Goal: Transaction & Acquisition: Purchase product/service

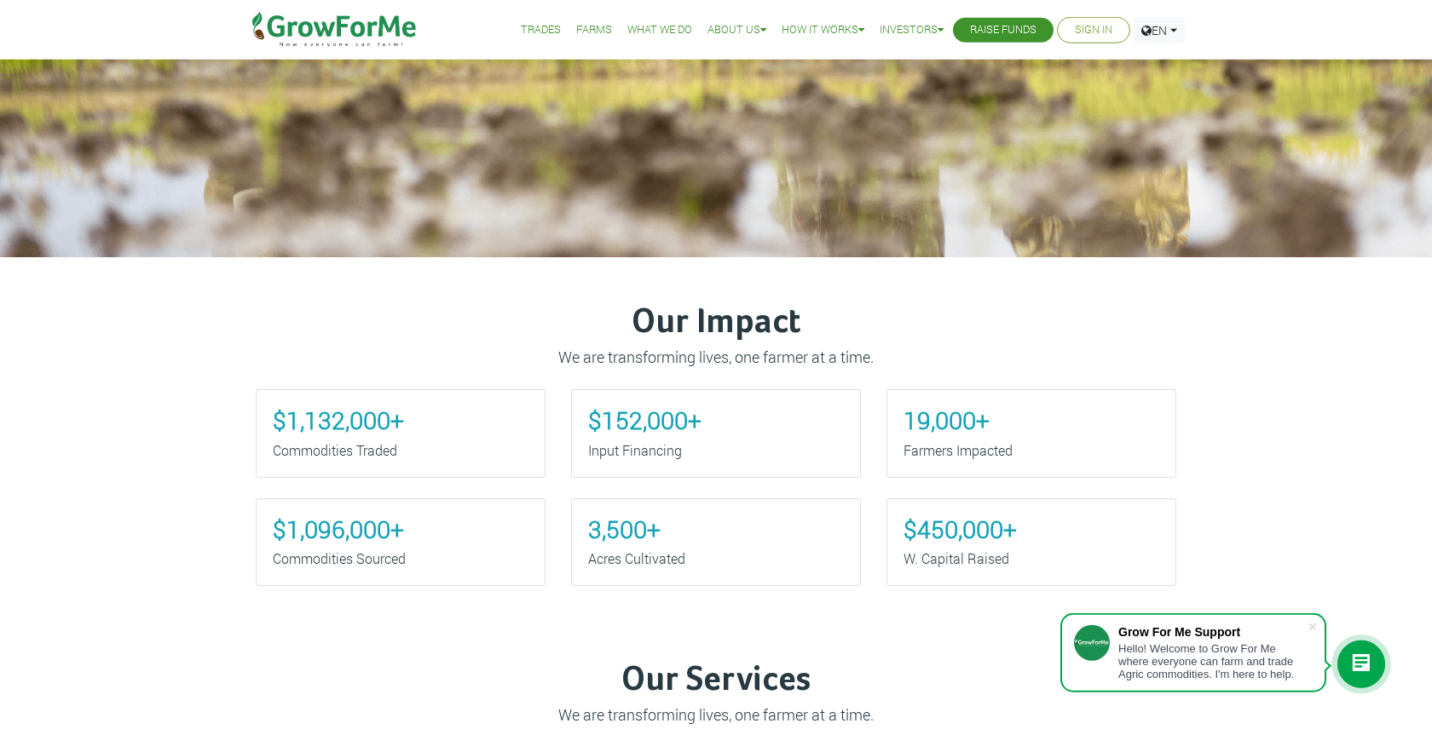
scroll to position [608, 0]
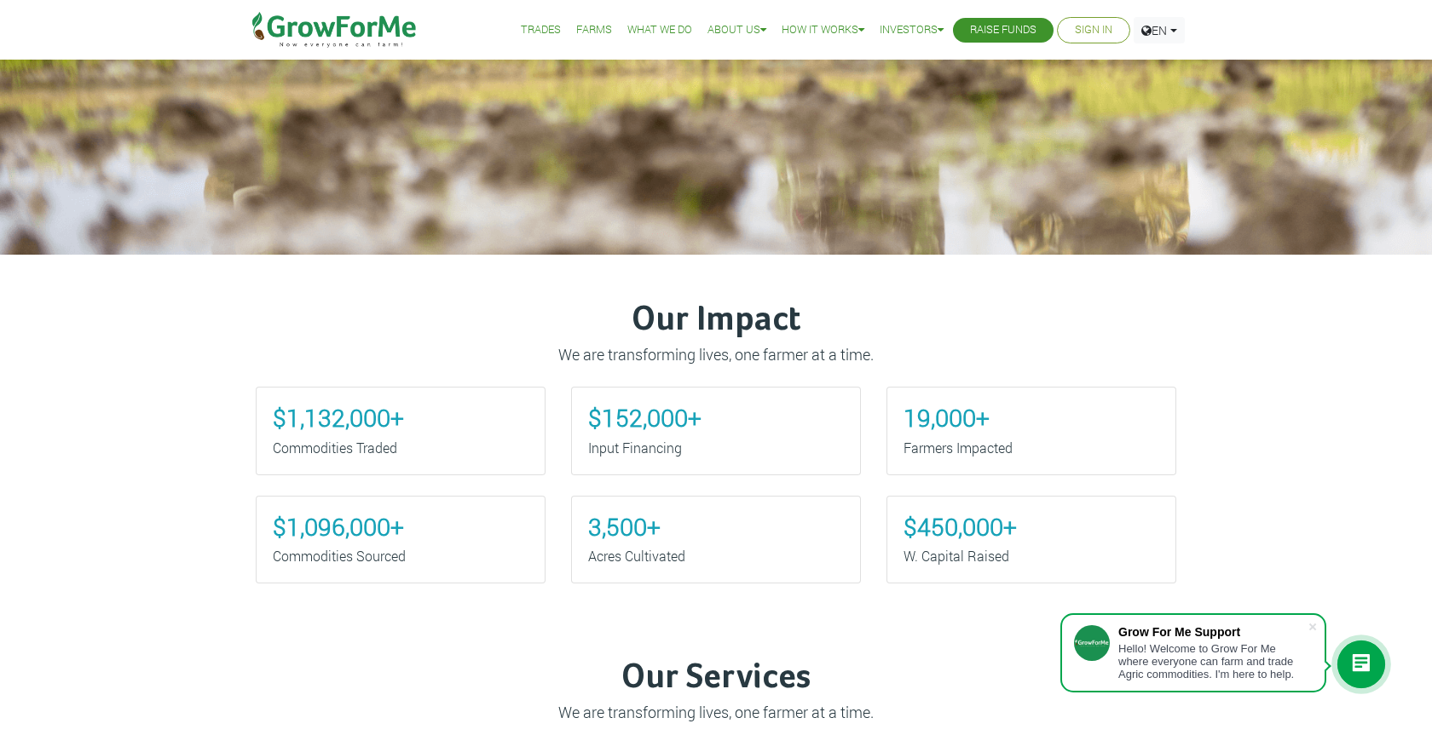
click at [337, 424] on b "$1,132,000+" at bounding box center [338, 418] width 131 height 32
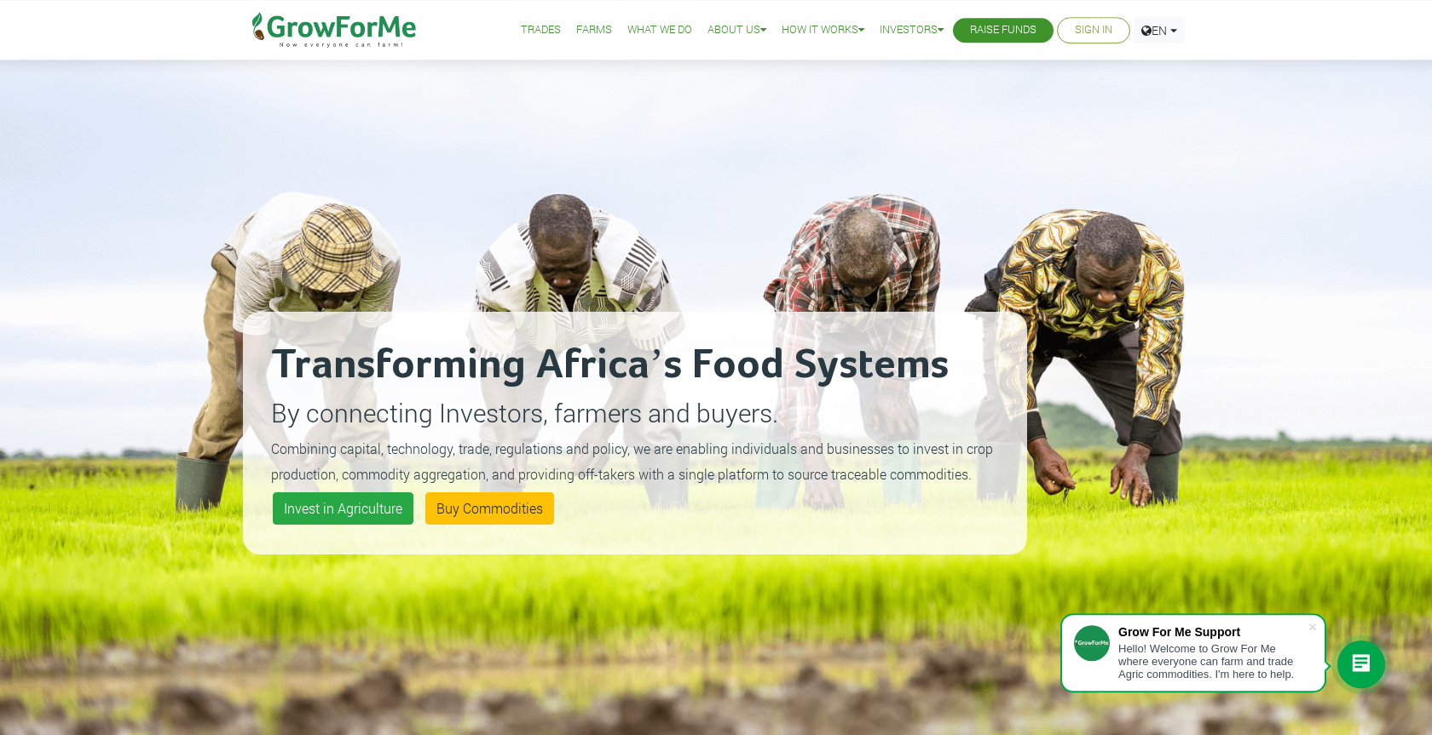
scroll to position [0, 0]
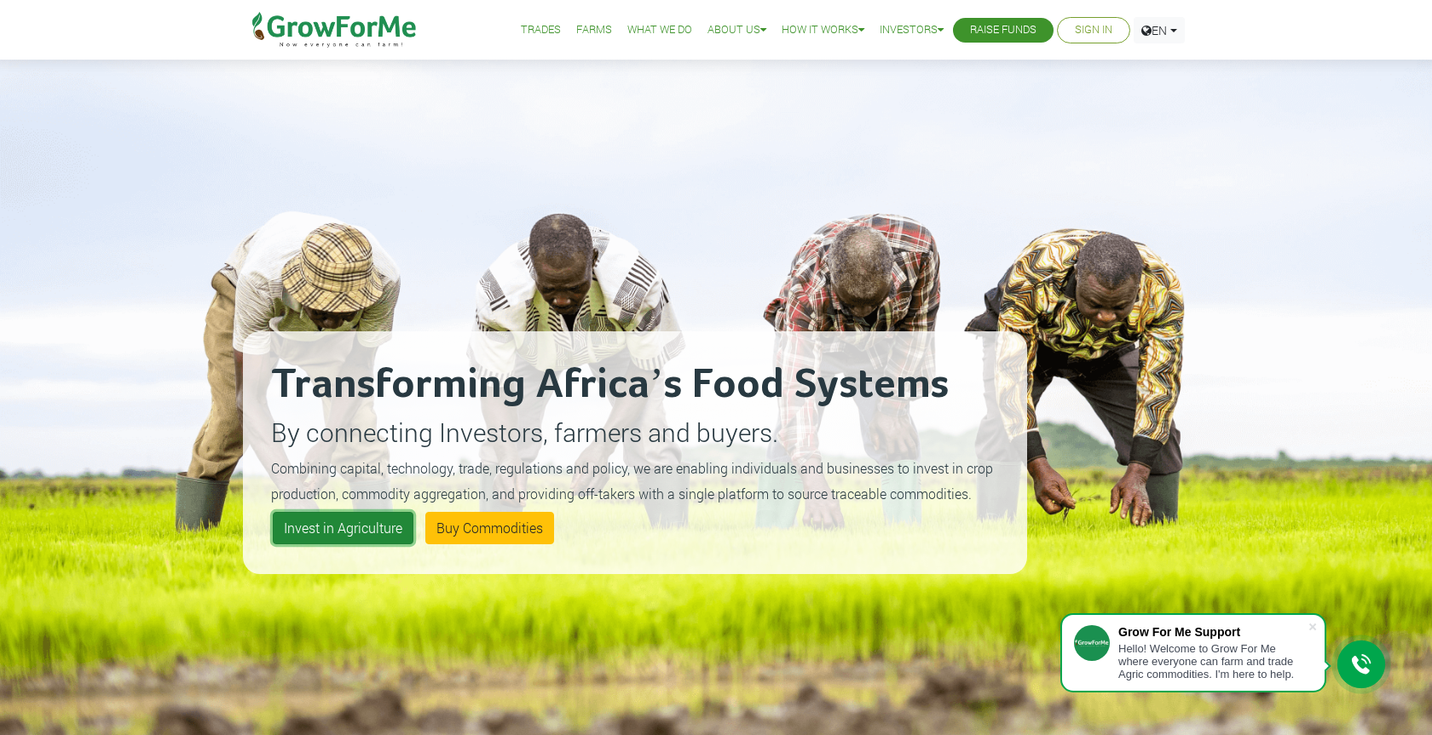
click at [370, 525] on link "Invest in Agriculture" at bounding box center [343, 528] width 141 height 32
click at [336, 532] on link "Invest in Agriculture" at bounding box center [343, 528] width 141 height 32
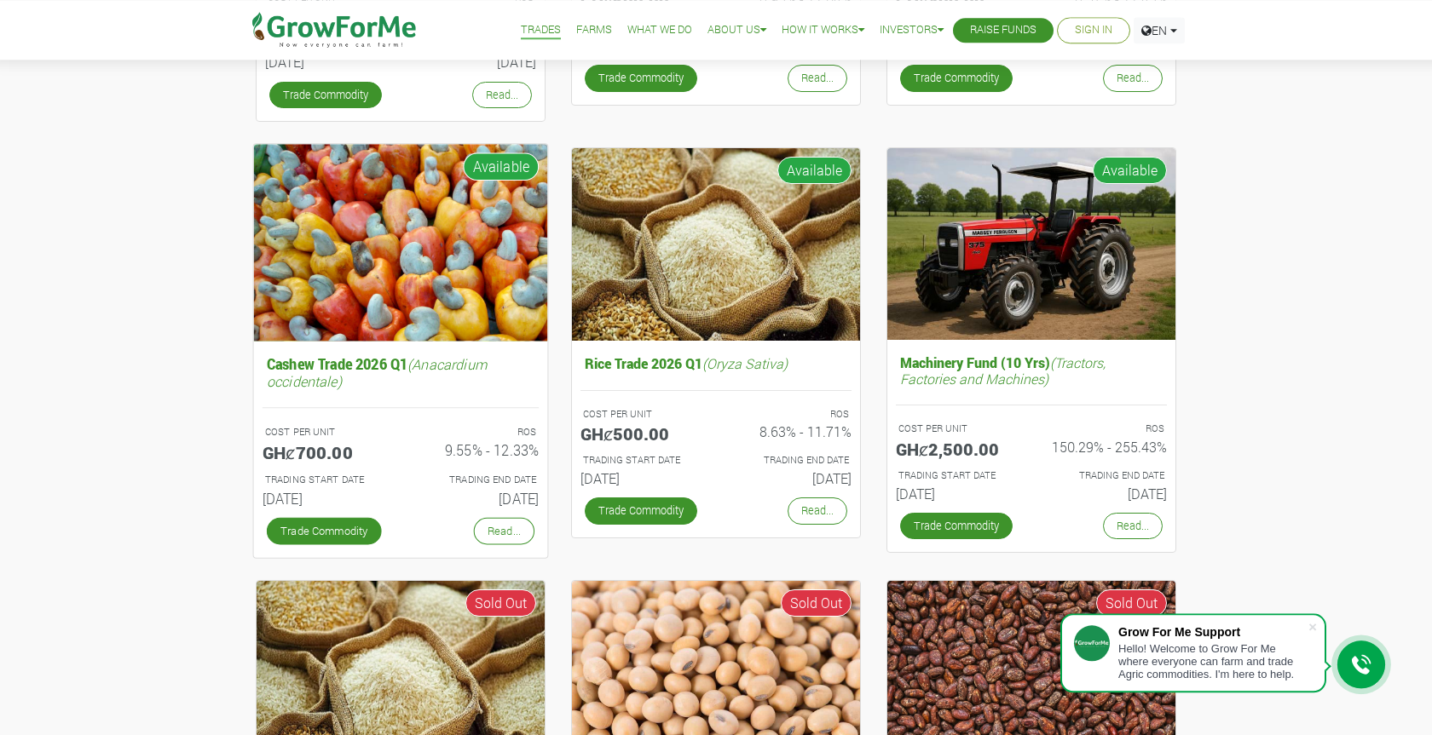
scroll to position [608, 0]
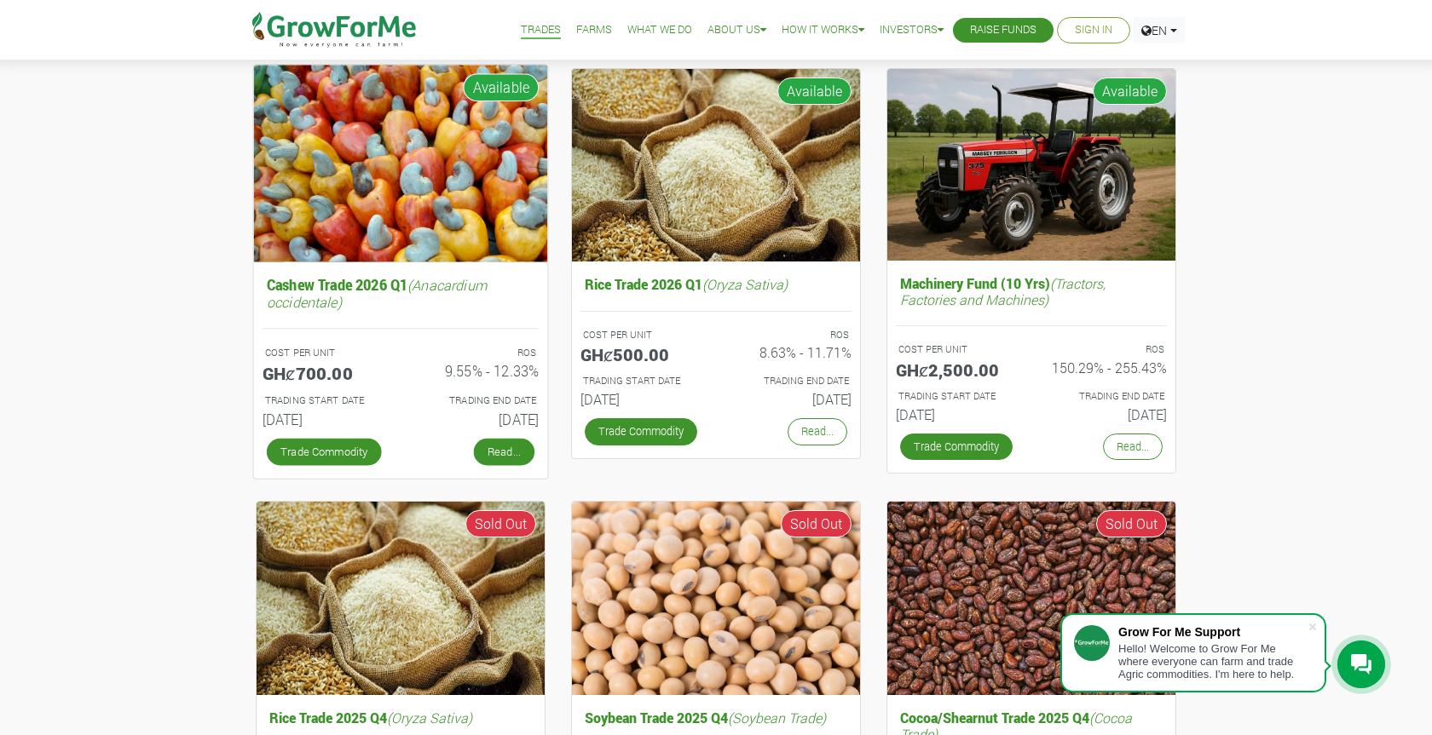
click at [499, 453] on link "Read..." at bounding box center [504, 451] width 61 height 27
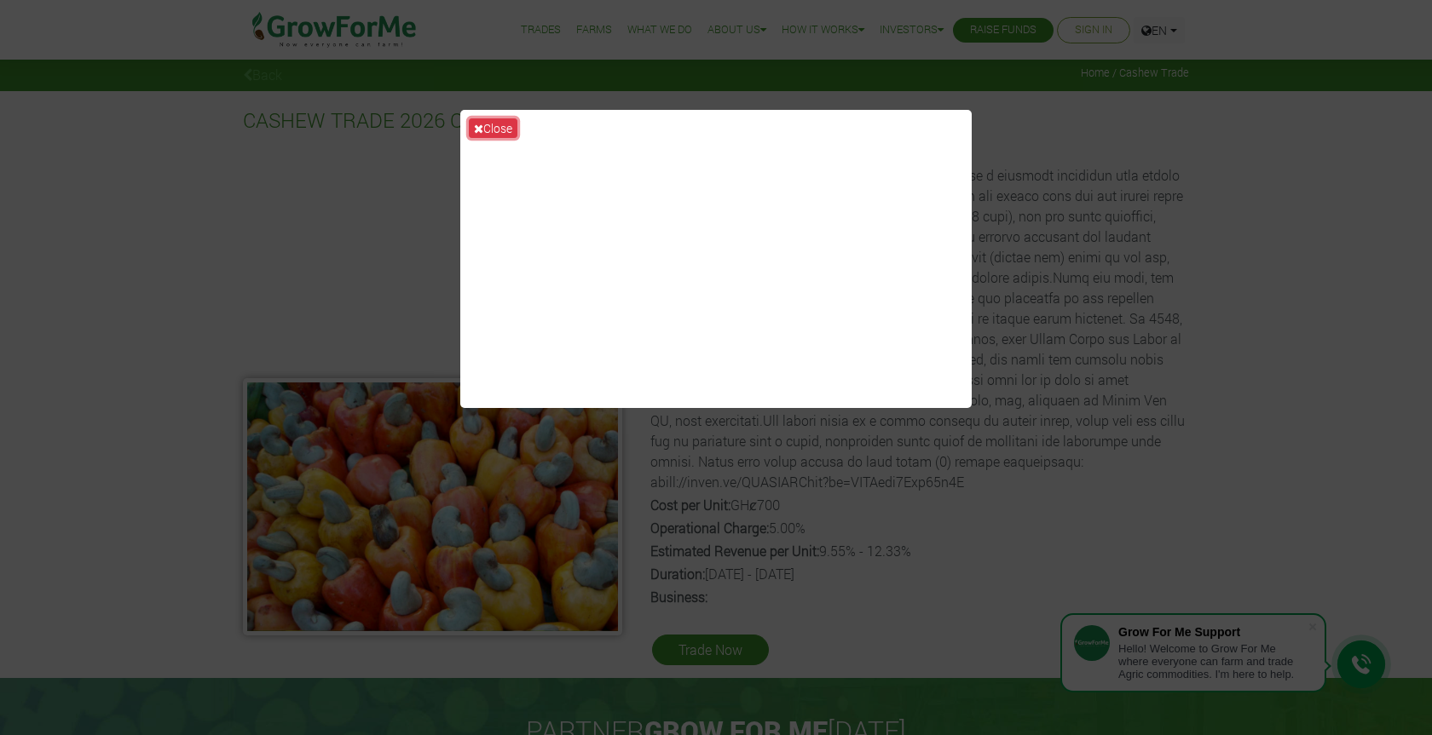
click at [475, 127] on icon at bounding box center [478, 129] width 9 height 12
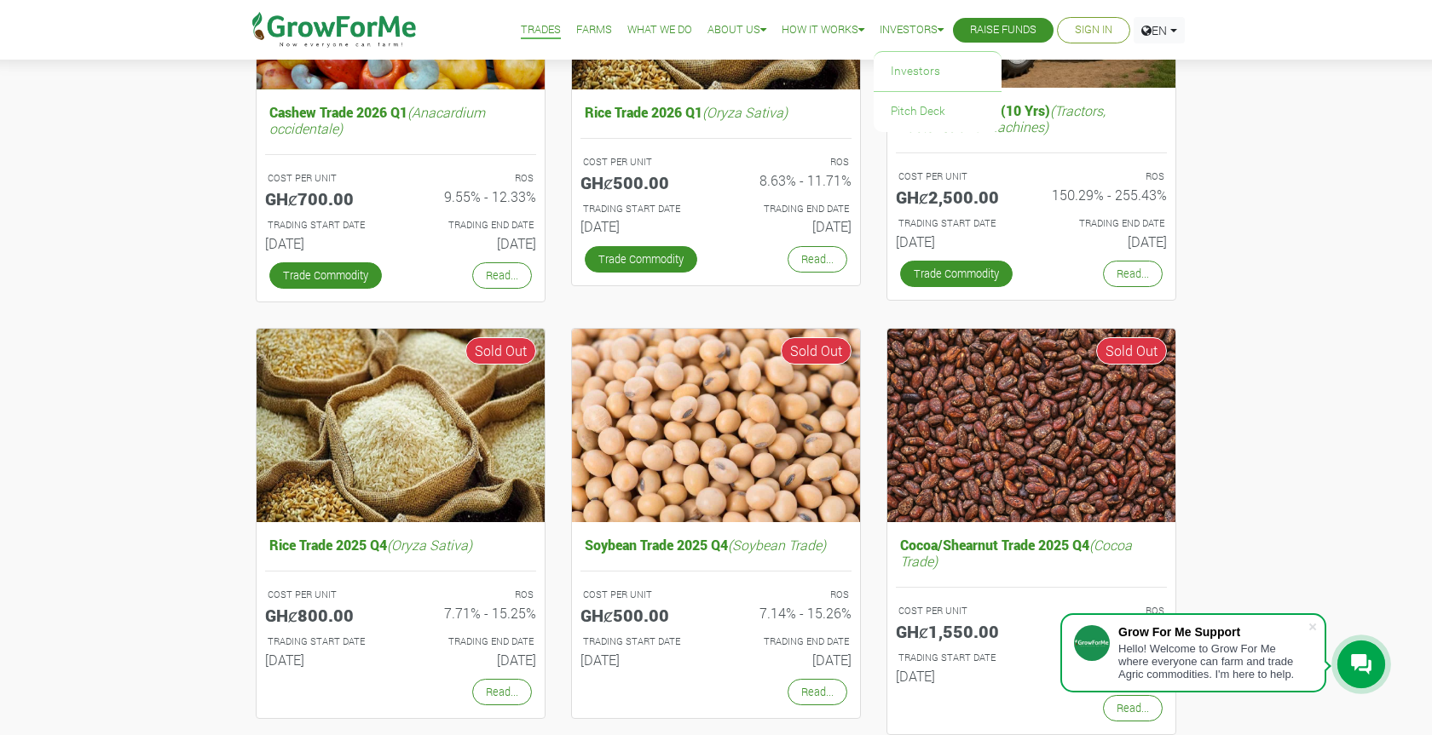
scroll to position [608, 0]
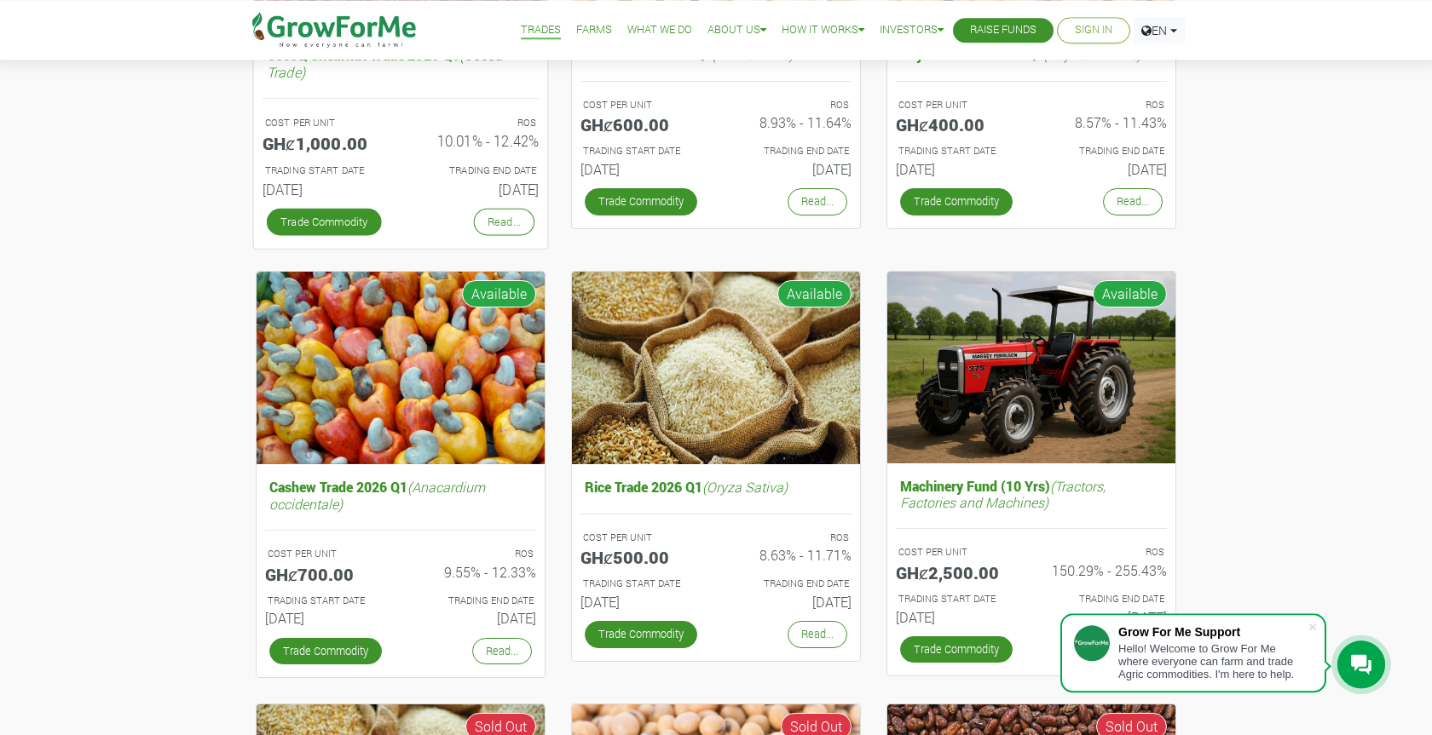
scroll to position [435, 0]
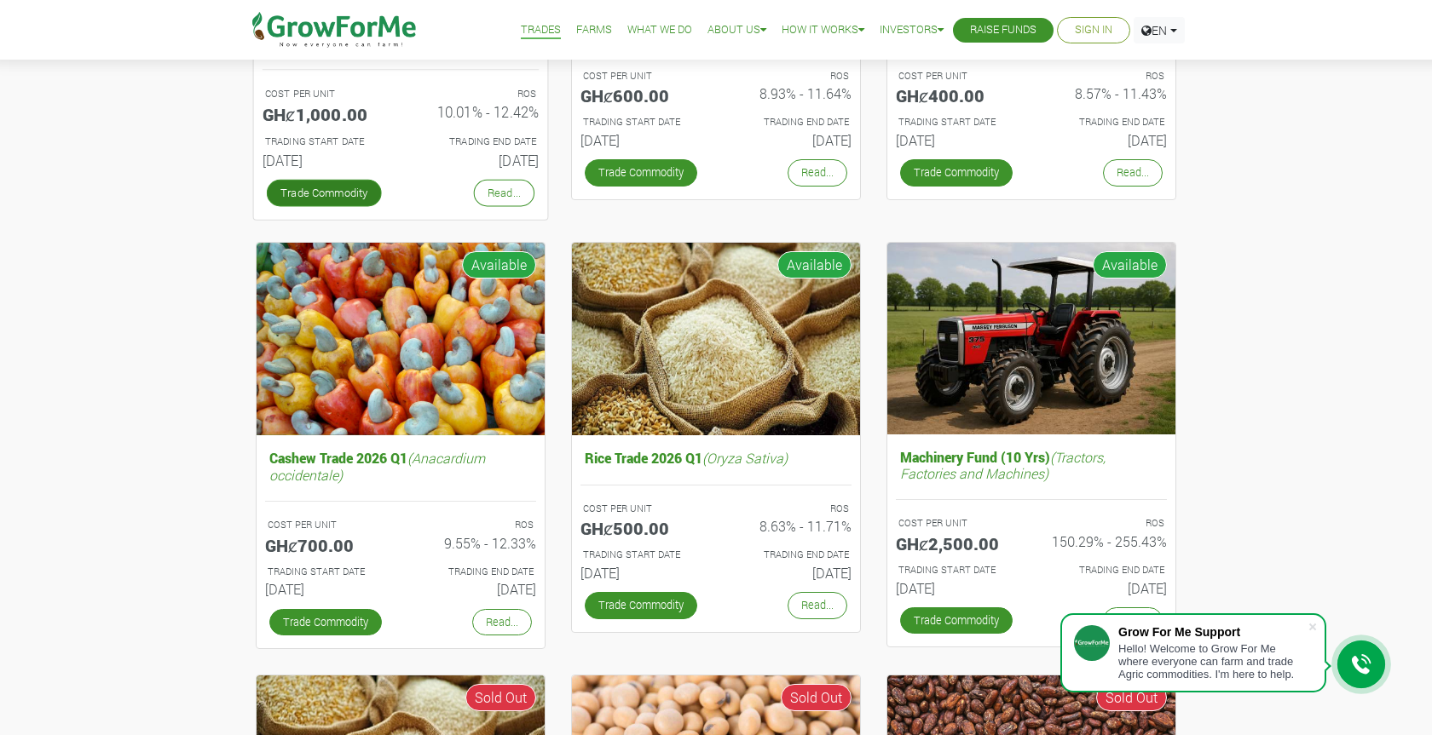
click at [323, 193] on link "Trade Commodity" at bounding box center [324, 192] width 115 height 27
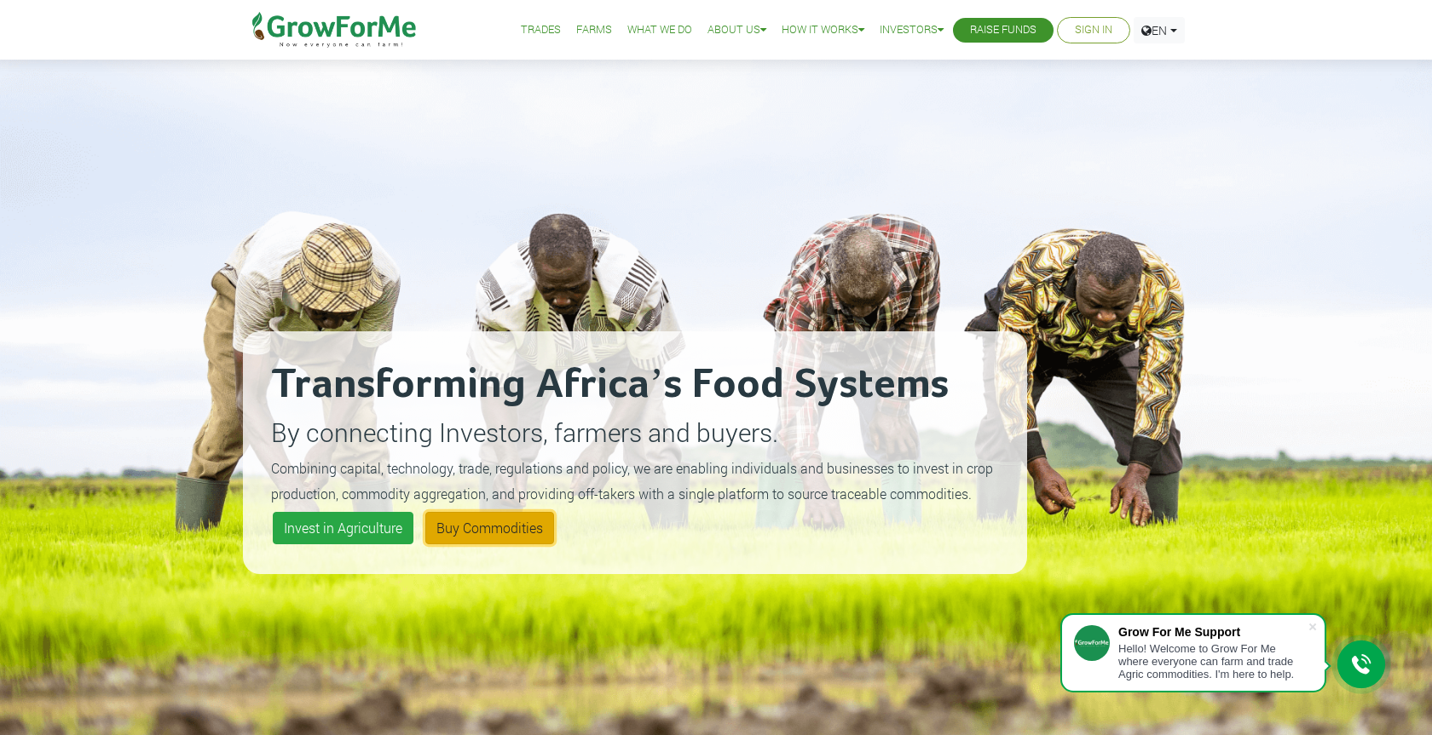
click at [496, 533] on link "Buy Commodities" at bounding box center [489, 528] width 129 height 32
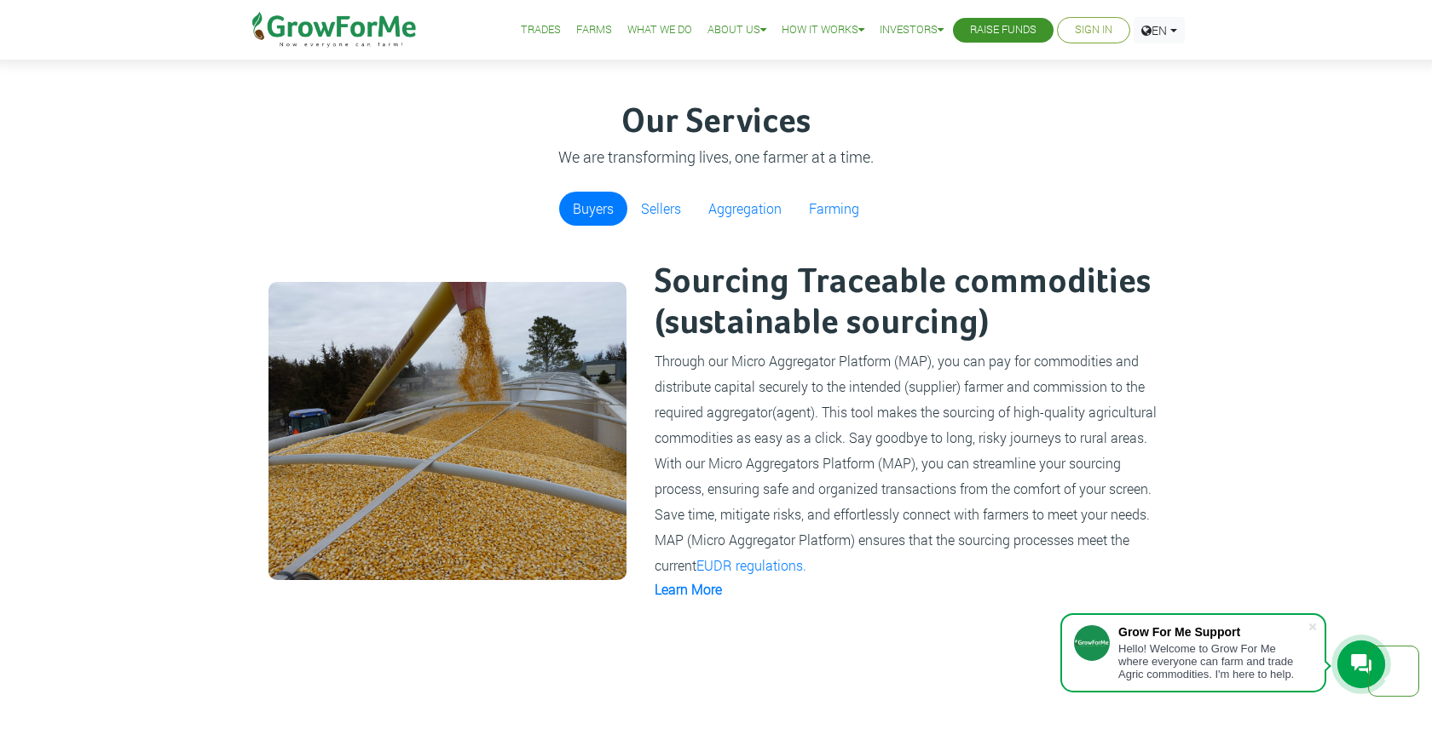
scroll to position [1130, 0]
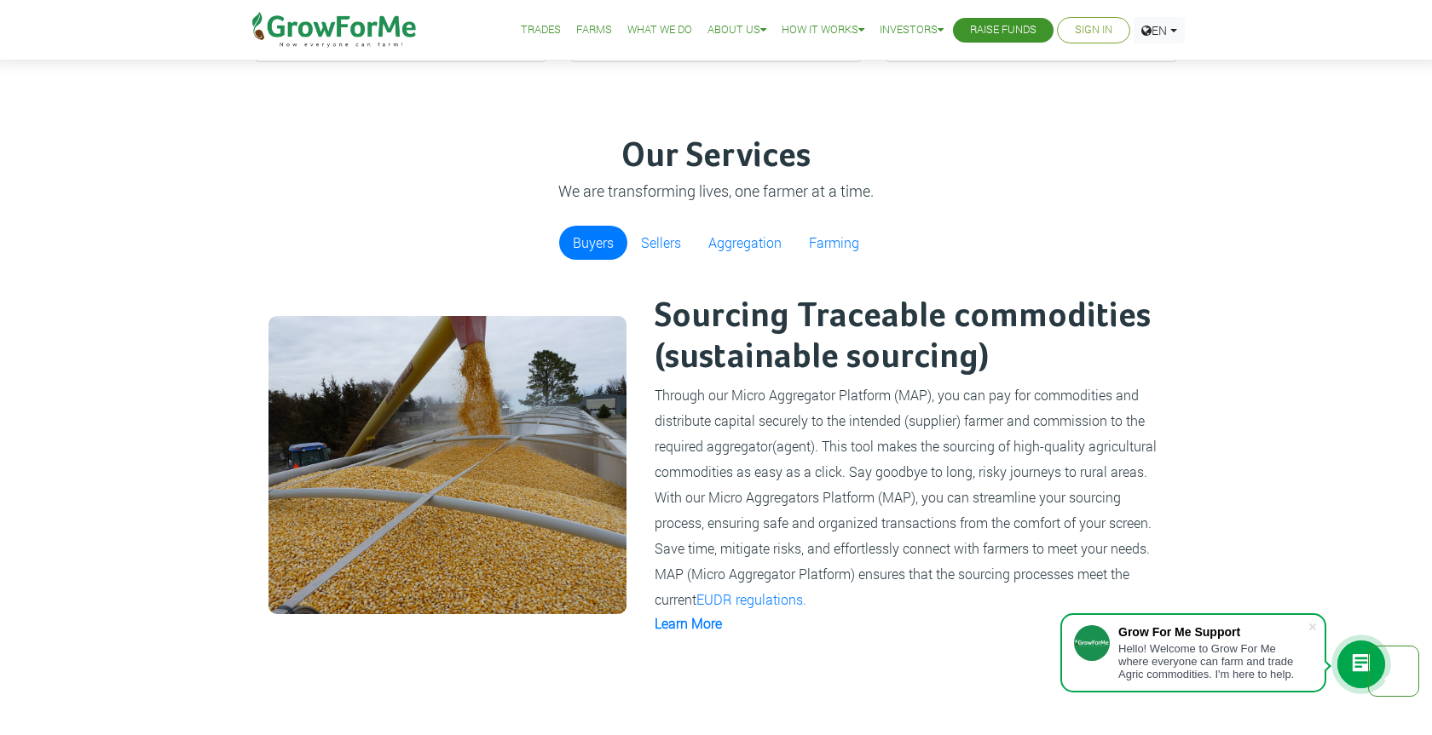
click at [598, 239] on link "Buyers" at bounding box center [593, 243] width 68 height 34
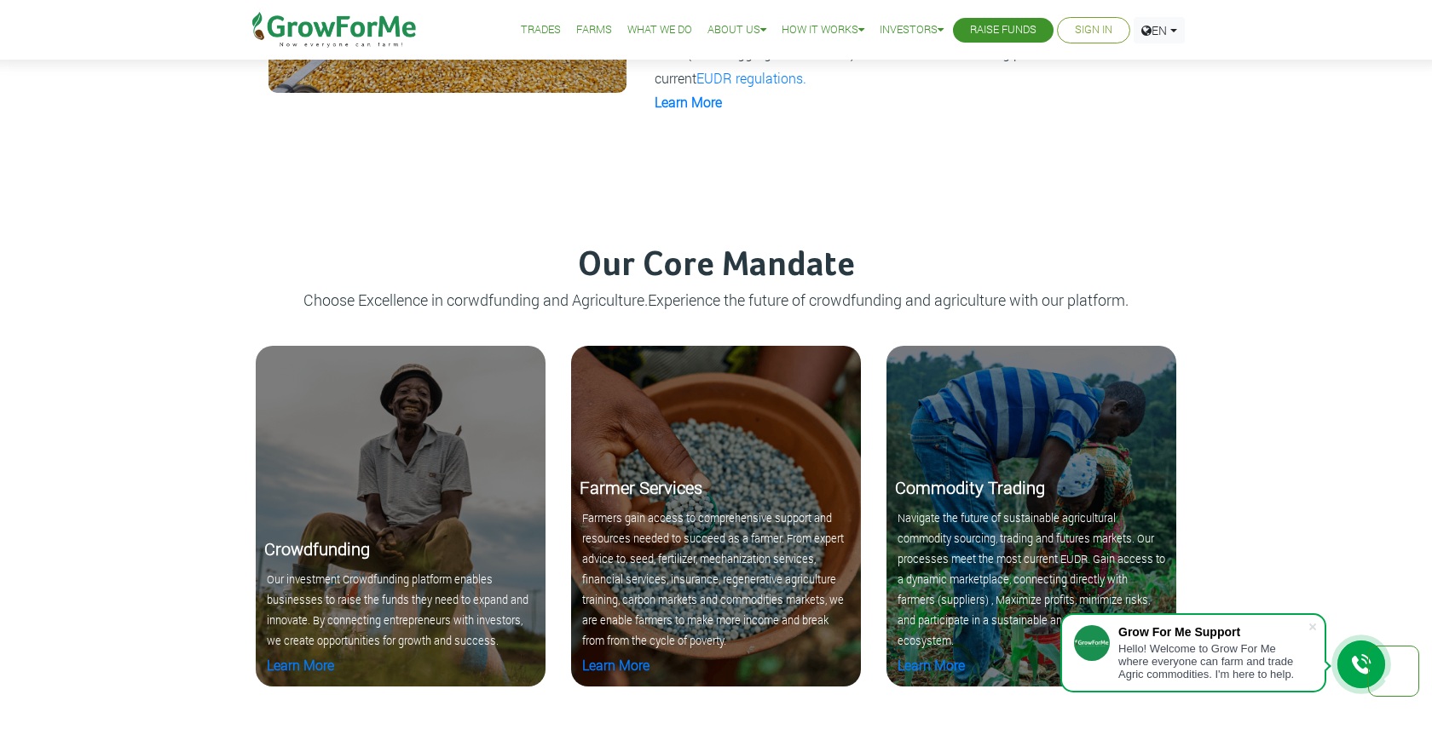
scroll to position [1739, 0]
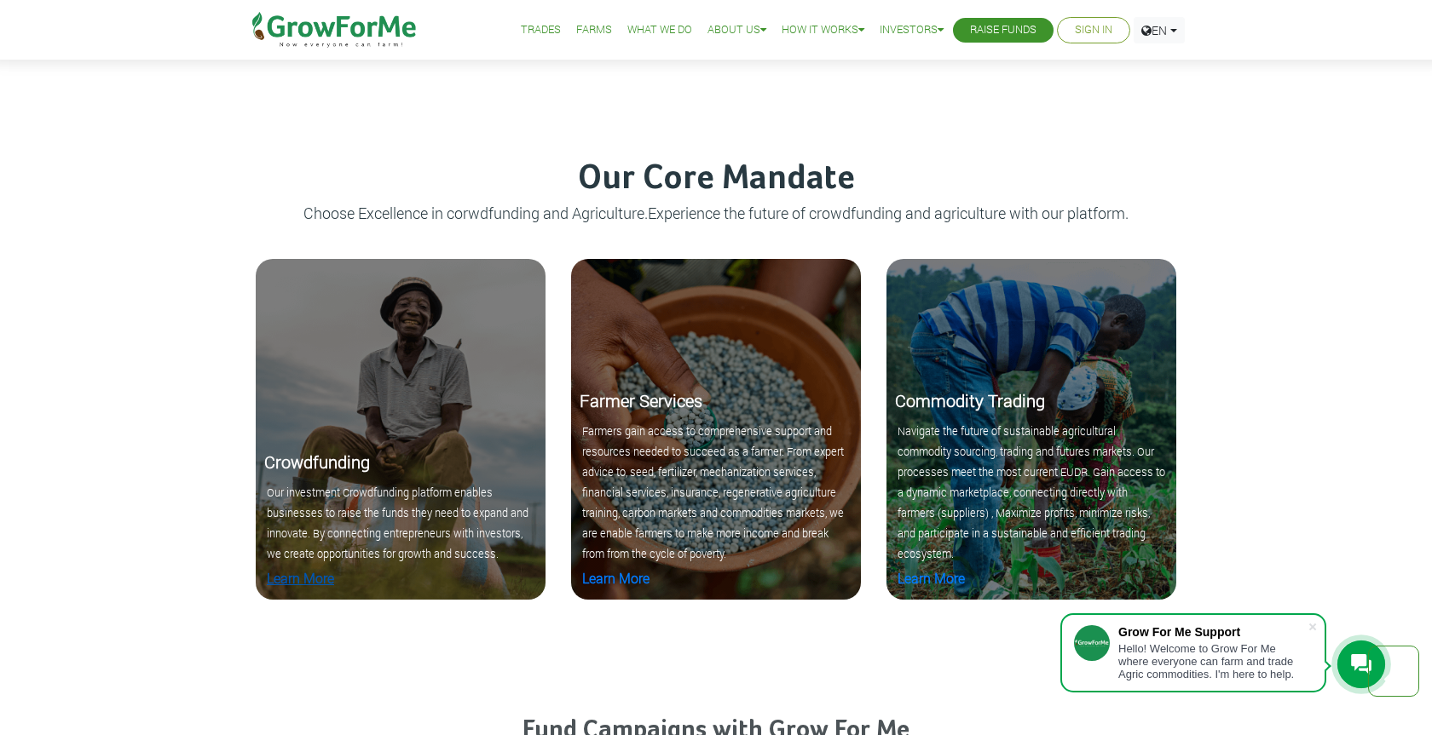
click at [303, 583] on link "Learn More" at bounding box center [300, 578] width 67 height 18
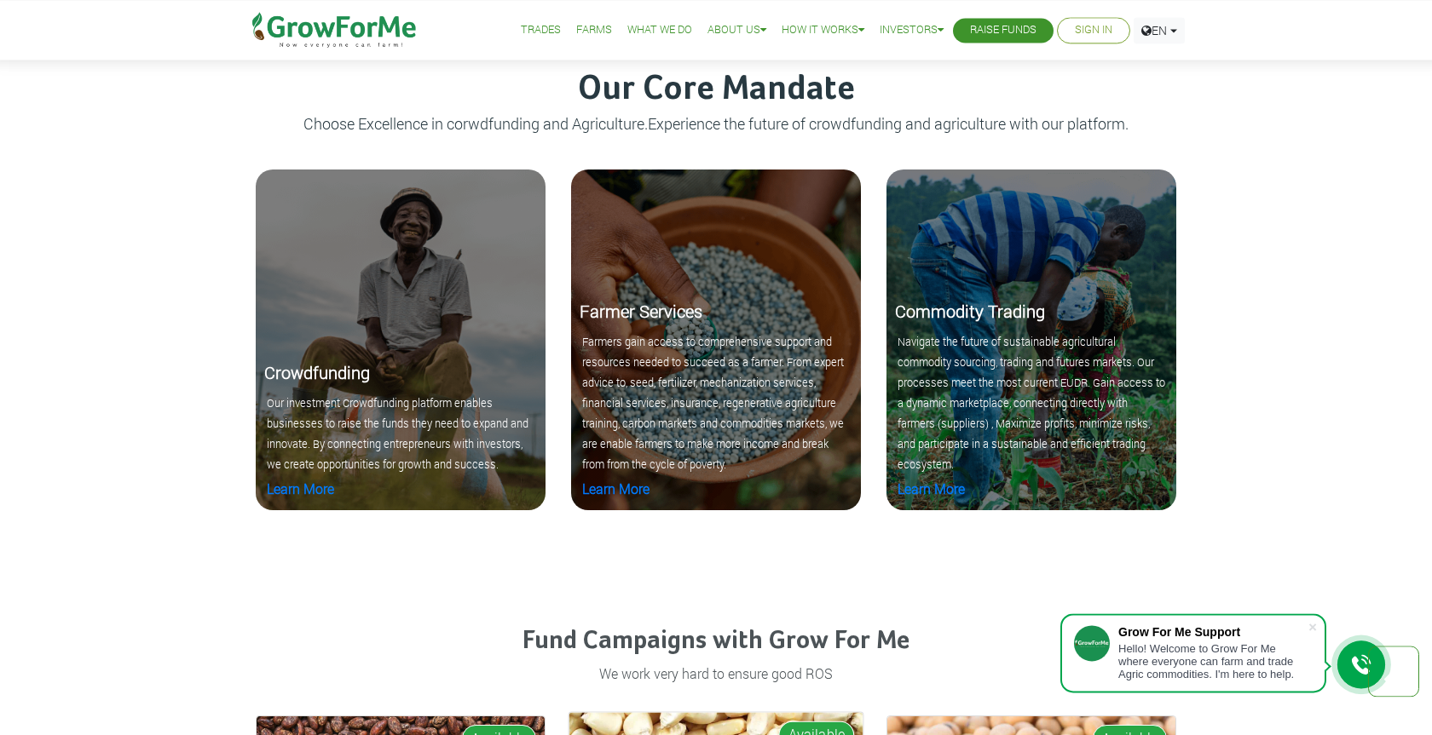
scroll to position [1825, 0]
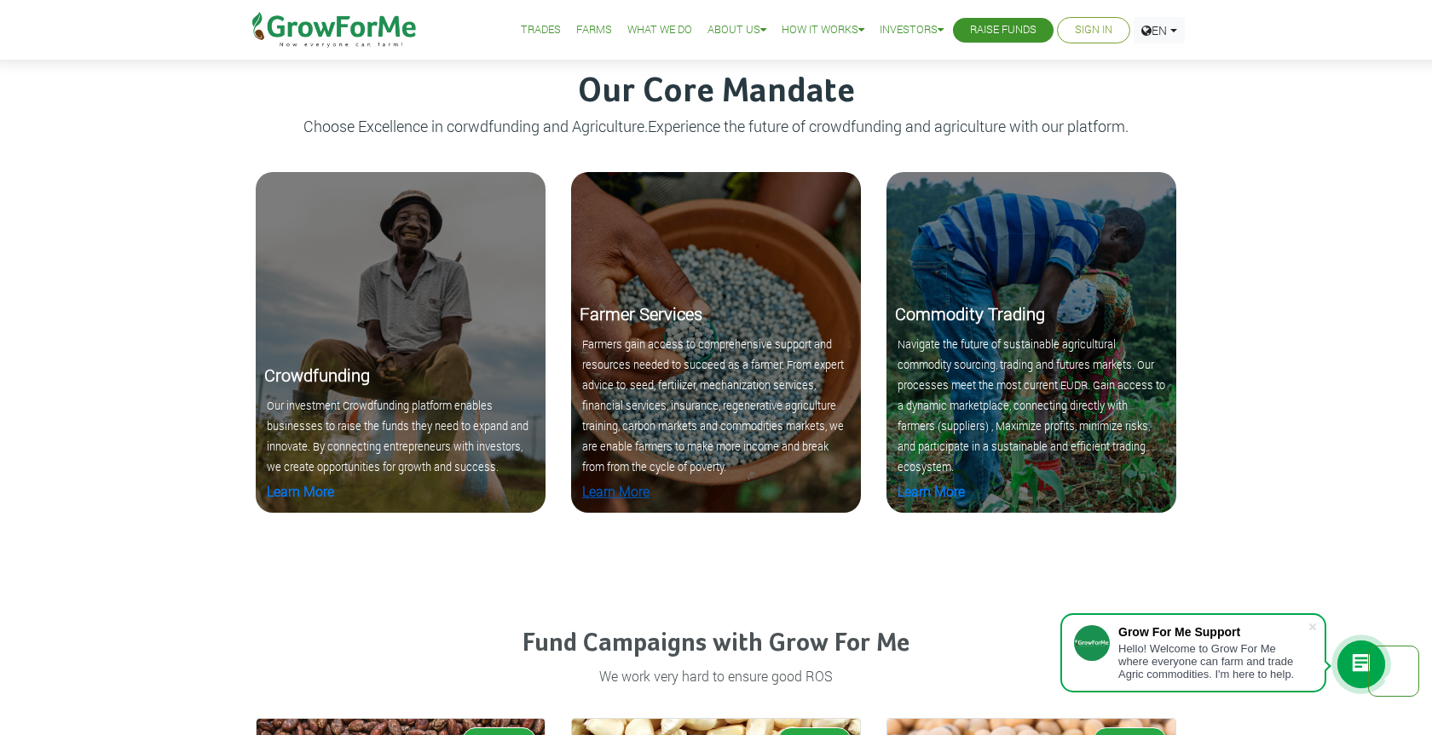
click at [642, 491] on link "Learn More" at bounding box center [615, 491] width 67 height 18
click at [929, 494] on link "Learn More" at bounding box center [930, 491] width 67 height 18
